Goal: Task Accomplishment & Management: Use online tool/utility

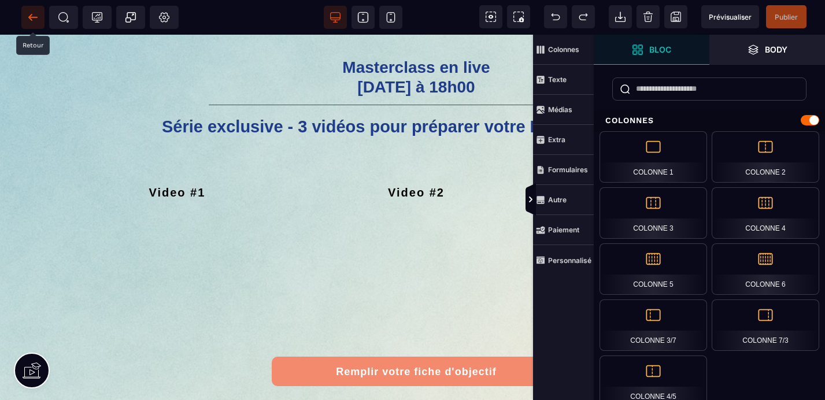
click at [32, 18] on icon at bounding box center [33, 18] width 12 height 12
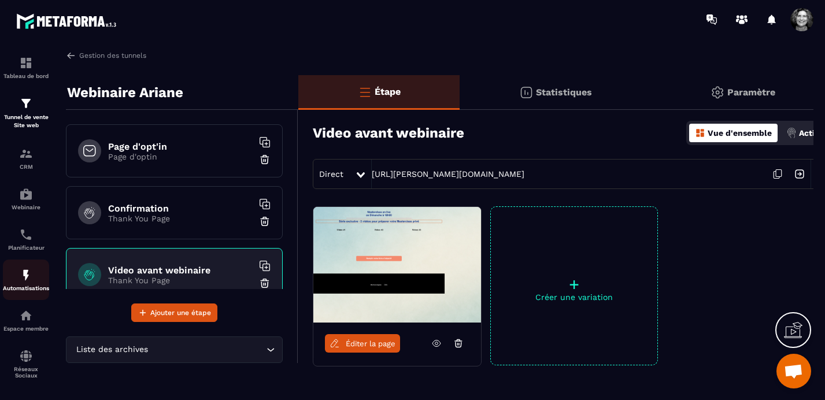
click at [25, 287] on p "Automatisations" at bounding box center [26, 288] width 46 height 6
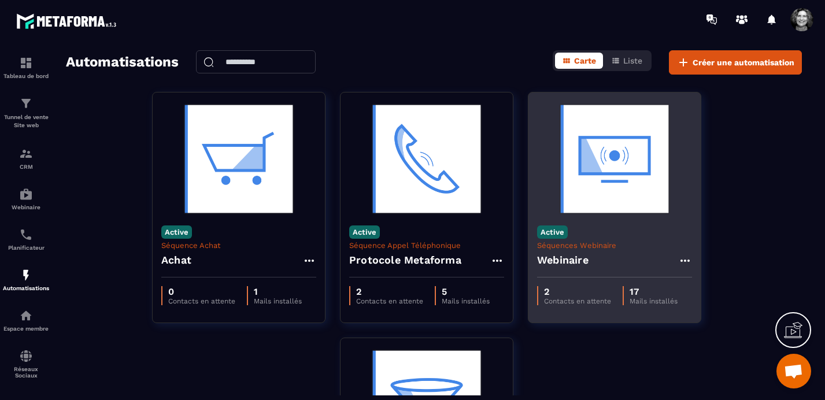
click at [618, 168] on img at bounding box center [614, 159] width 155 height 116
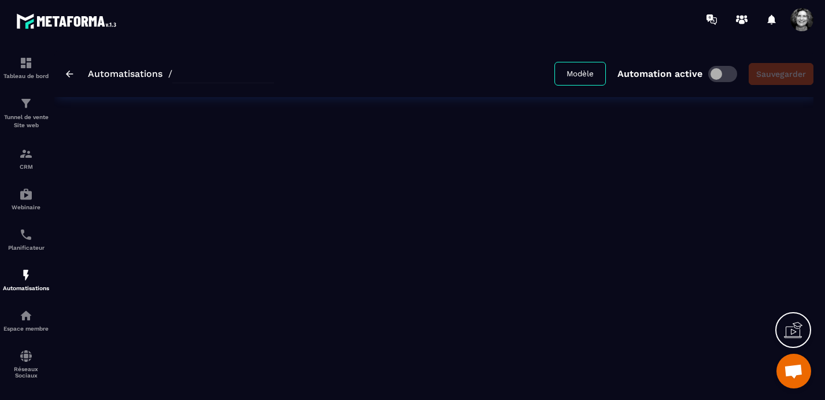
type input "*********"
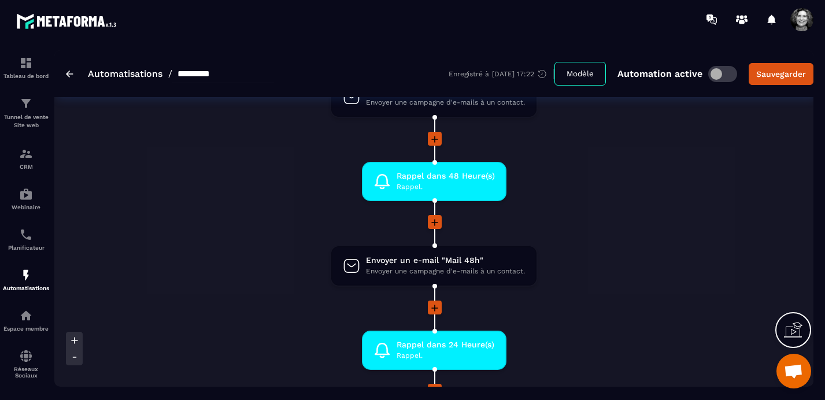
scroll to position [355, 0]
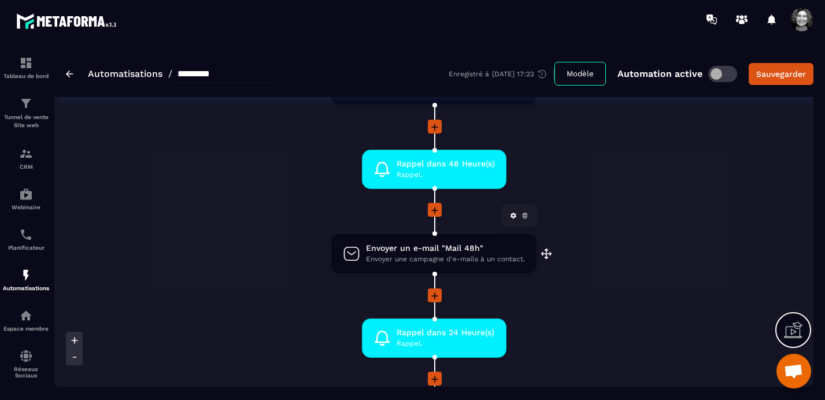
click at [413, 253] on span "Envoyer un e-mail "Mail 48h"" at bounding box center [445, 248] width 159 height 11
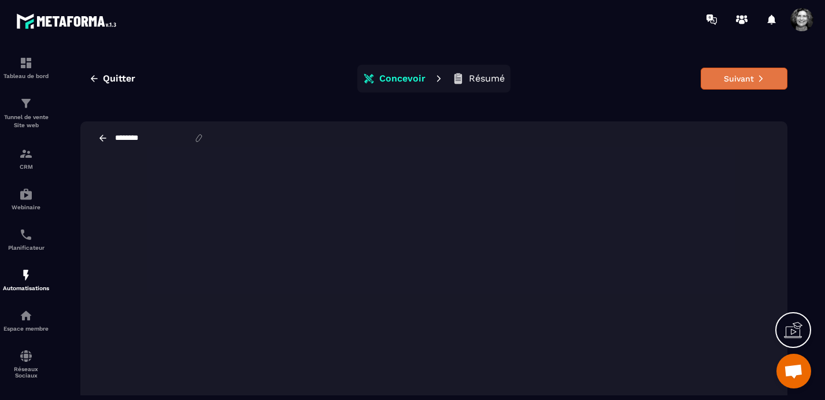
click at [752, 78] on button "Suivant" at bounding box center [744, 79] width 87 height 22
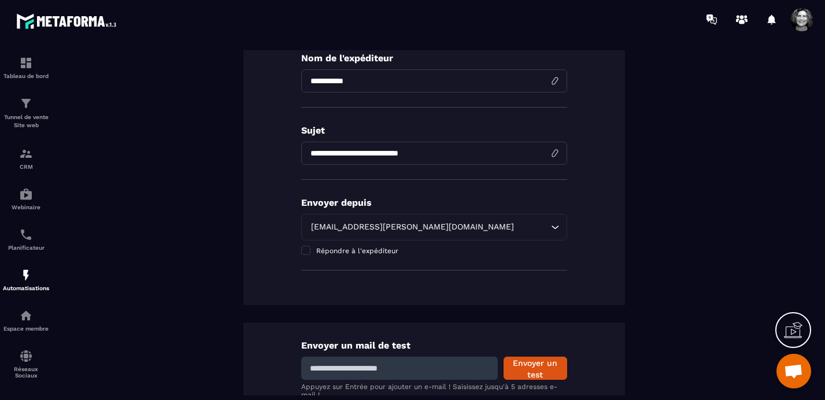
scroll to position [213, 0]
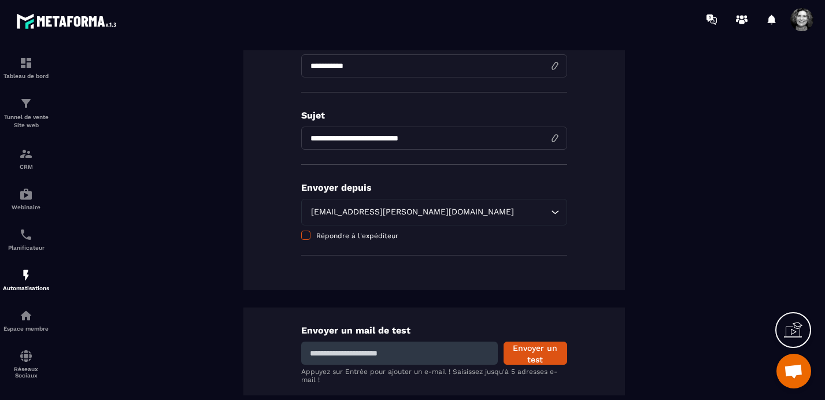
click at [303, 237] on span at bounding box center [305, 235] width 9 height 9
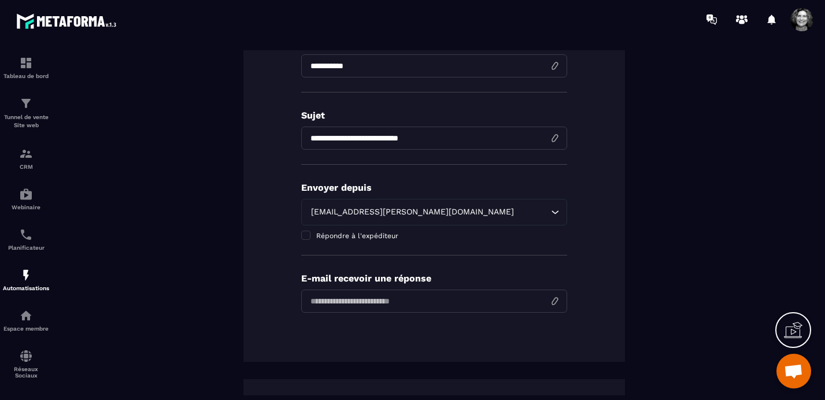
click at [400, 309] on input "email" at bounding box center [434, 301] width 266 height 23
type input "**********"
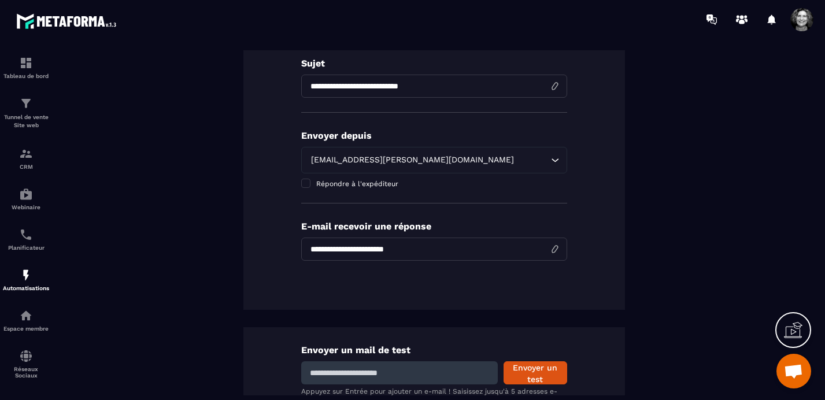
scroll to position [352, 0]
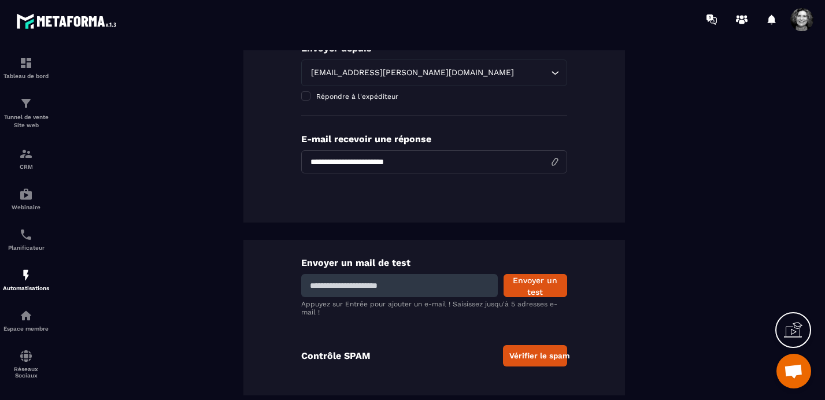
click at [372, 284] on input at bounding box center [399, 285] width 197 height 23
type input "**********"
click at [534, 284] on button "Envoyer un test" at bounding box center [536, 285] width 64 height 23
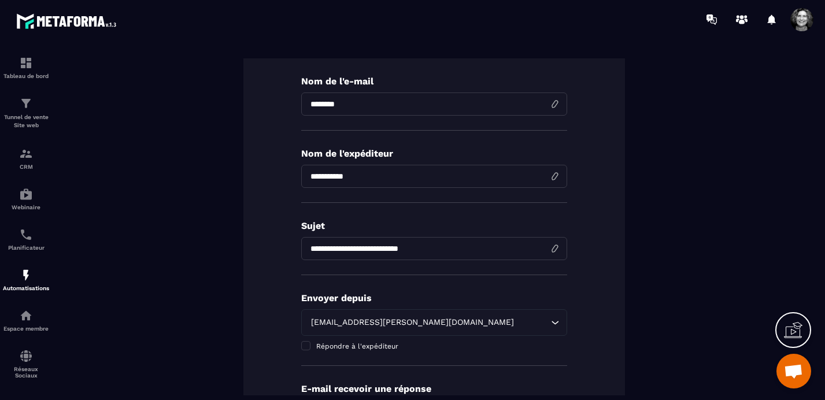
scroll to position [0, 0]
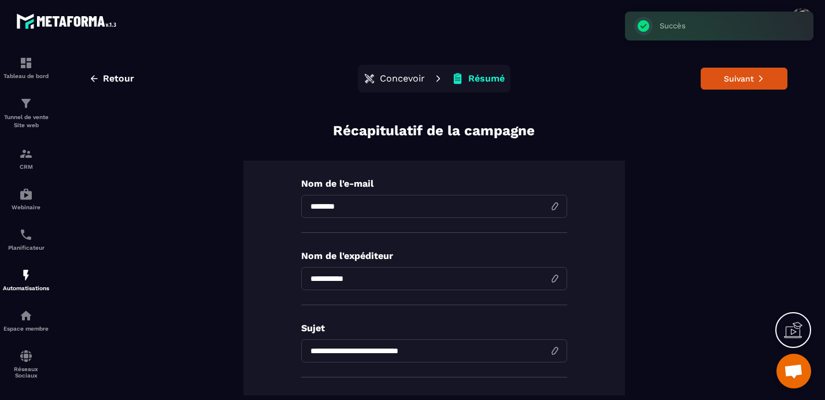
click at [400, 78] on p "Concevoir" at bounding box center [402, 79] width 45 height 12
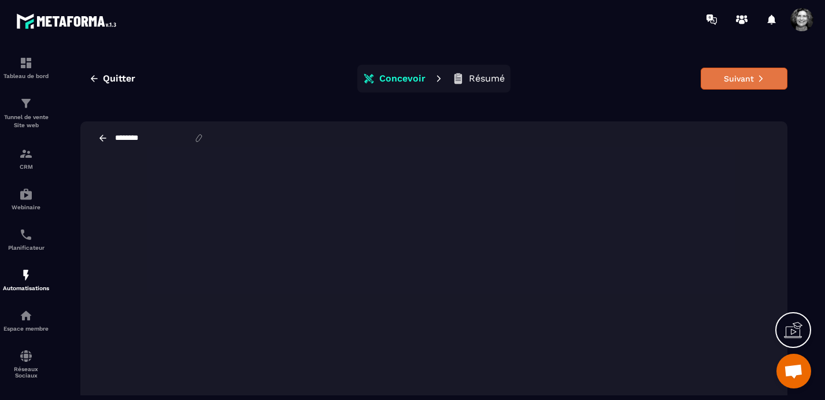
click at [749, 76] on button "Suivant" at bounding box center [744, 79] width 87 height 22
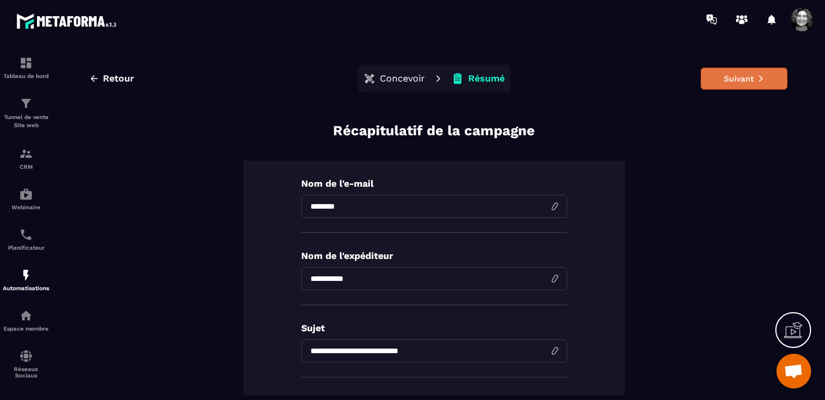
click at [749, 78] on button "Suivant" at bounding box center [744, 79] width 87 height 22
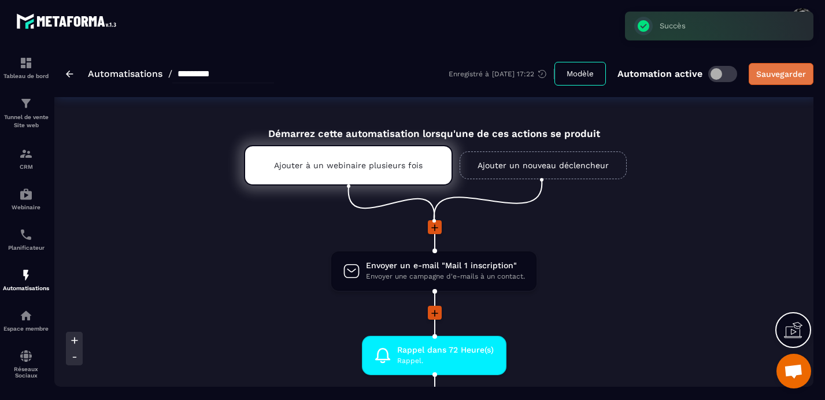
click at [777, 73] on div "Sauvegarder" at bounding box center [782, 74] width 50 height 12
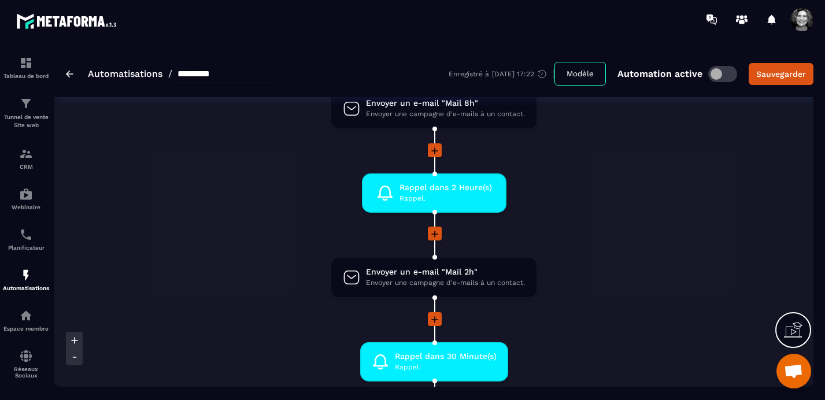
scroll to position [843, 0]
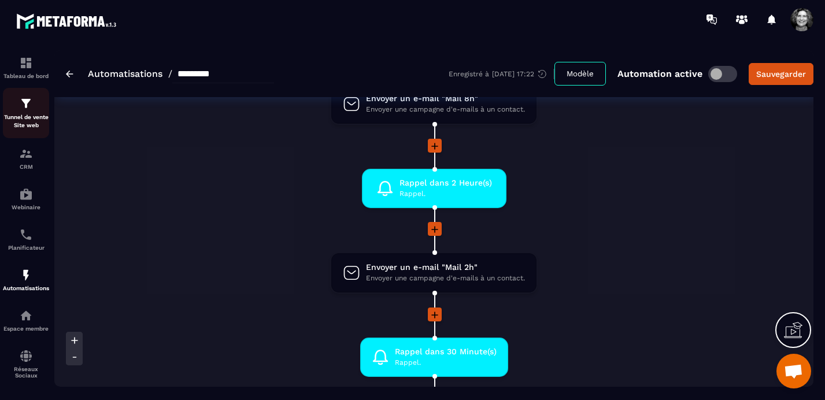
click at [19, 112] on div "Tunnel de vente Site web" at bounding box center [26, 113] width 46 height 33
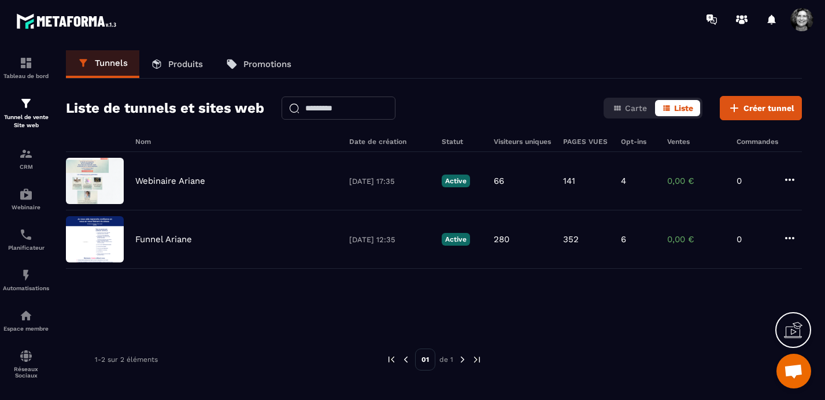
click at [804, 21] on span at bounding box center [802, 19] width 23 height 23
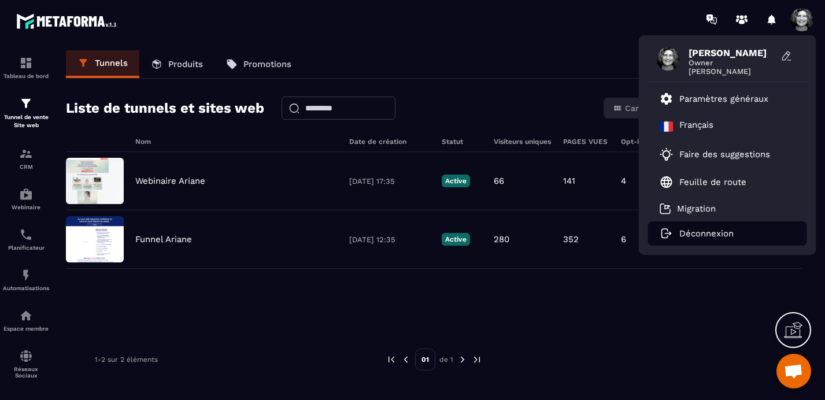
click at [701, 233] on p "Déconnexion" at bounding box center [707, 233] width 54 height 10
